Goal: Information Seeking & Learning: Learn about a topic

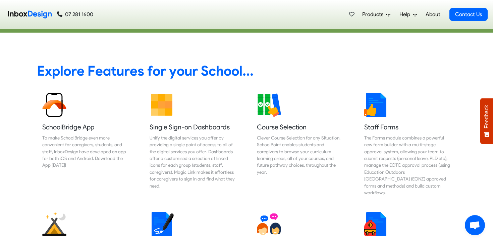
scroll to position [1937, 0]
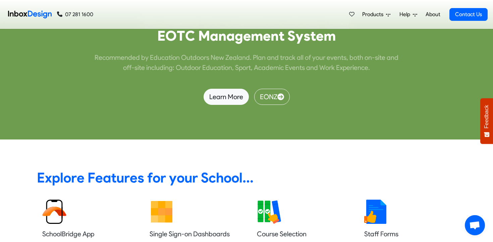
click at [383, 13] on span "Products" at bounding box center [374, 14] width 24 height 8
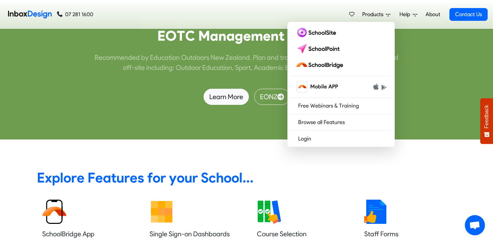
click at [429, 105] on div "N [PERSON_NAME] ' s M o s t C o m p r e h e n s i v e a n d U s e r F r i e n d…" at bounding box center [246, 19] width 493 height 242
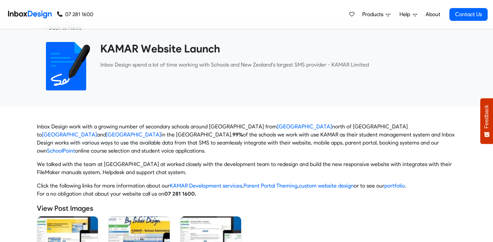
scroll to position [64, 0]
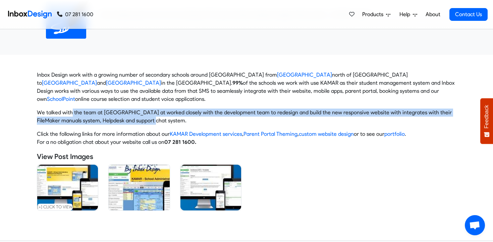
drag, startPoint x: 74, startPoint y: 112, endPoint x: 298, endPoint y: 121, distance: 224.1
click at [298, 121] on p "We talked with the team at [GEOGRAPHIC_DATA] at worked closely with the develop…" at bounding box center [247, 116] width 420 height 16
click at [276, 118] on p "We talked with the team at [GEOGRAPHIC_DATA] at worked closely with the develop…" at bounding box center [247, 116] width 420 height 16
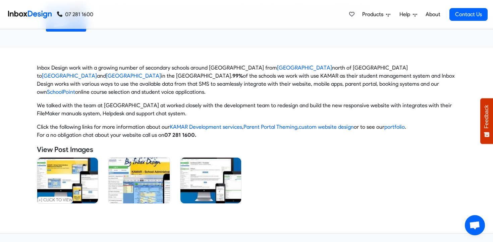
scroll to position [23, 0]
